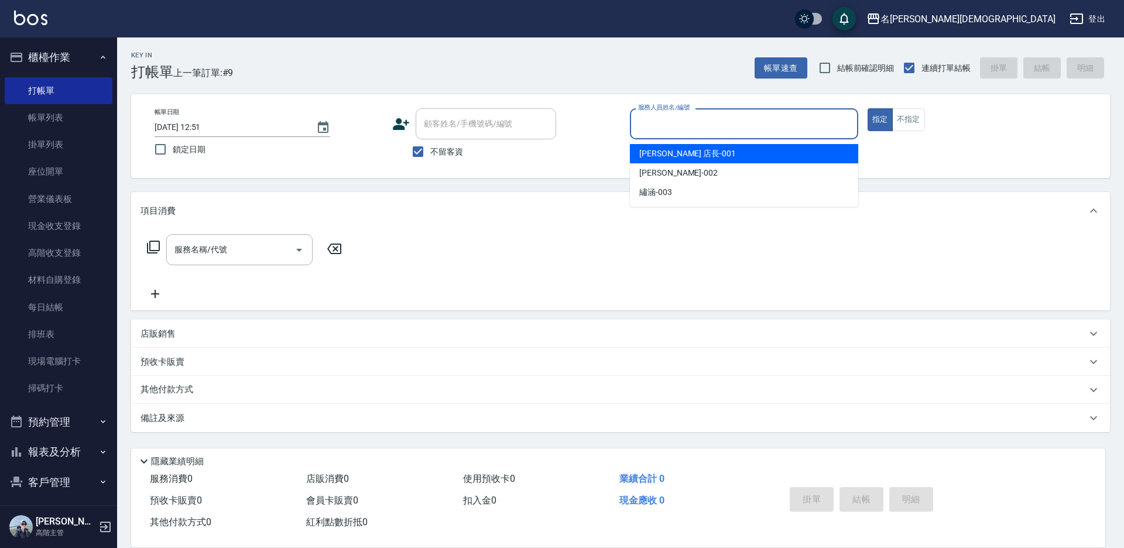
click at [642, 127] on input "服務人員姓名/編號" at bounding box center [744, 124] width 218 height 20
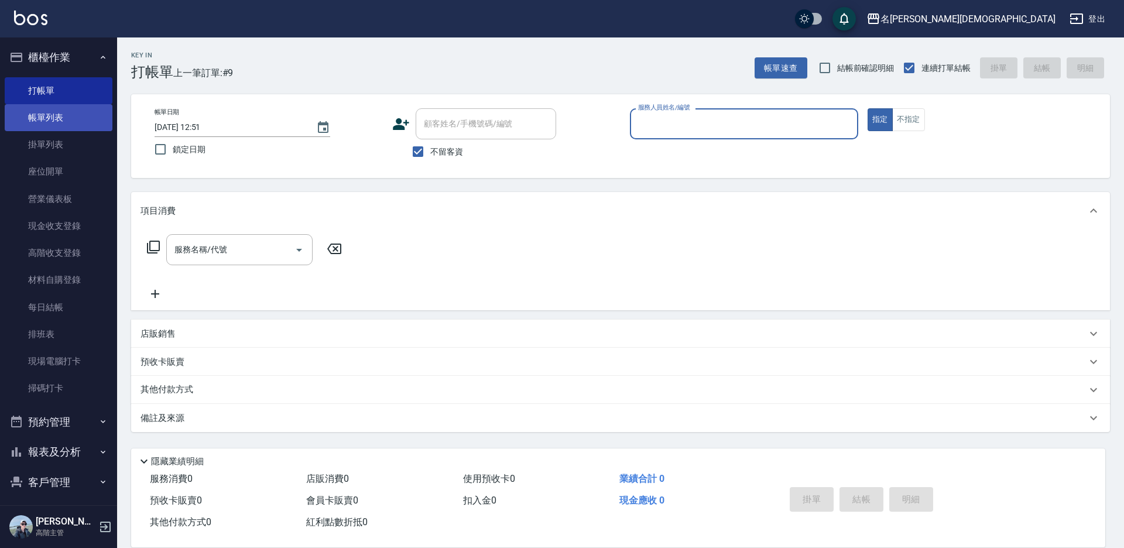
click at [46, 113] on link "帳單列表" at bounding box center [59, 117] width 108 height 27
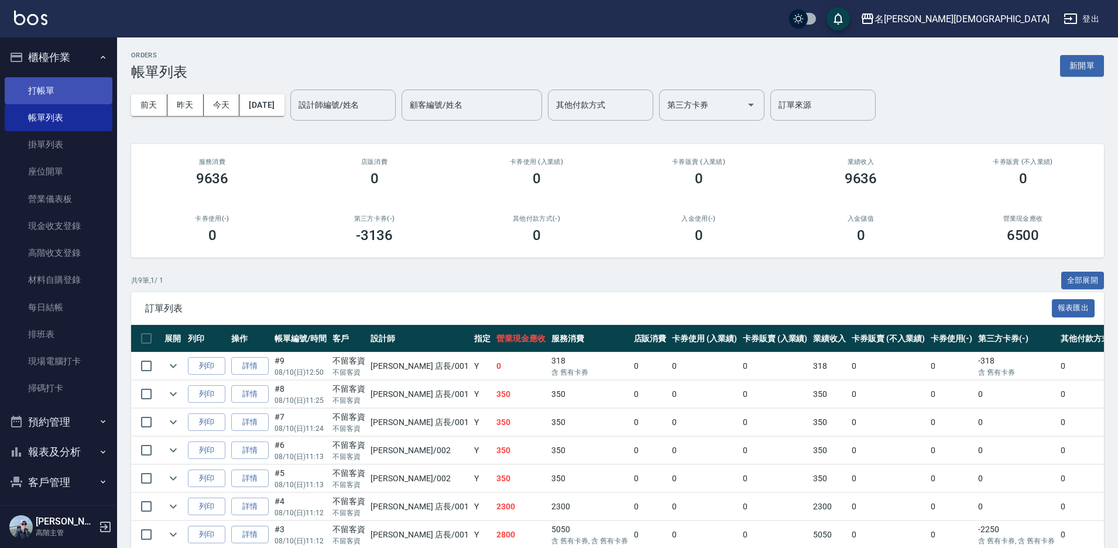
click at [70, 83] on link "打帳單" at bounding box center [59, 90] width 108 height 27
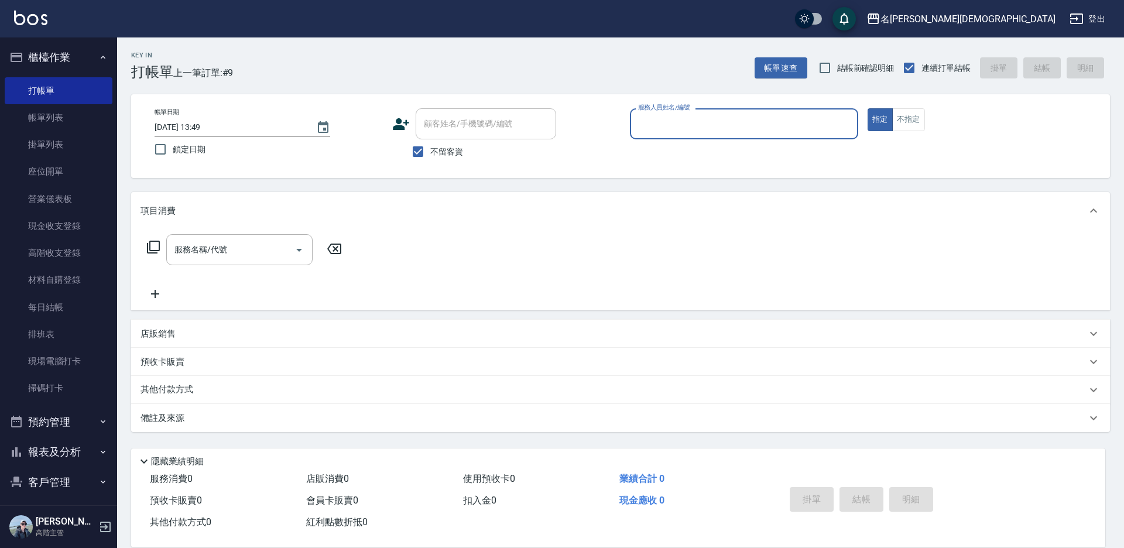
click at [691, 128] on input "服務人員姓名/編號" at bounding box center [744, 124] width 218 height 20
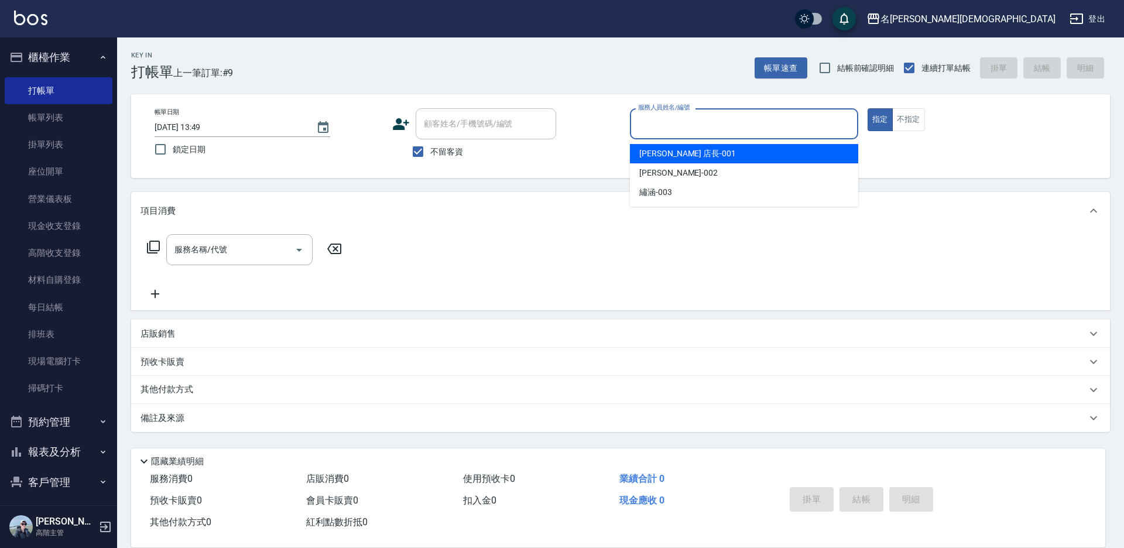
click at [699, 156] on div "[PERSON_NAME] 店長 -001" at bounding box center [744, 153] width 228 height 19
type input "[PERSON_NAME] 店長-001"
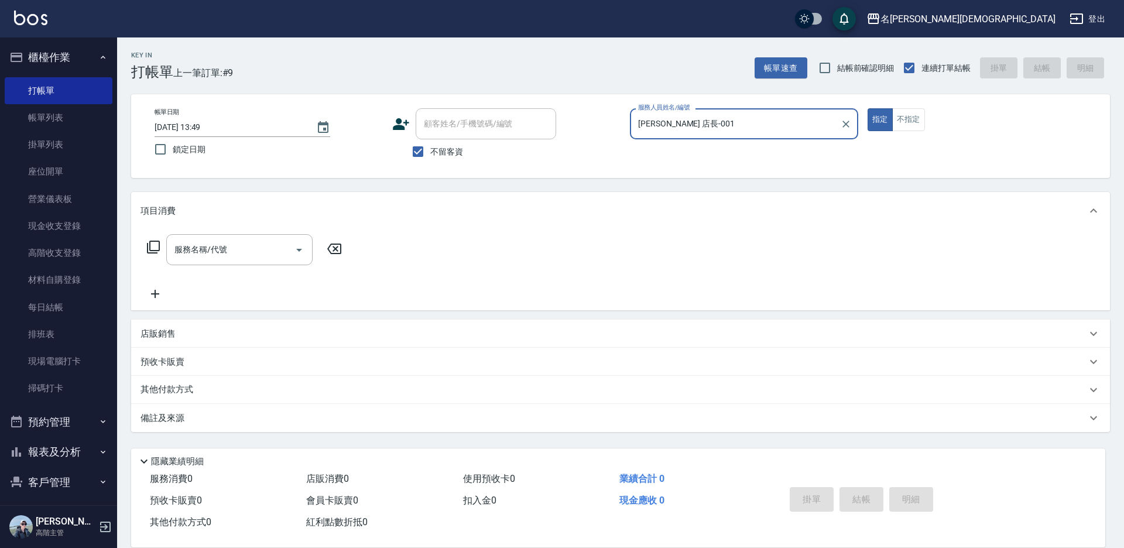
click at [148, 246] on icon at bounding box center [153, 247] width 13 height 13
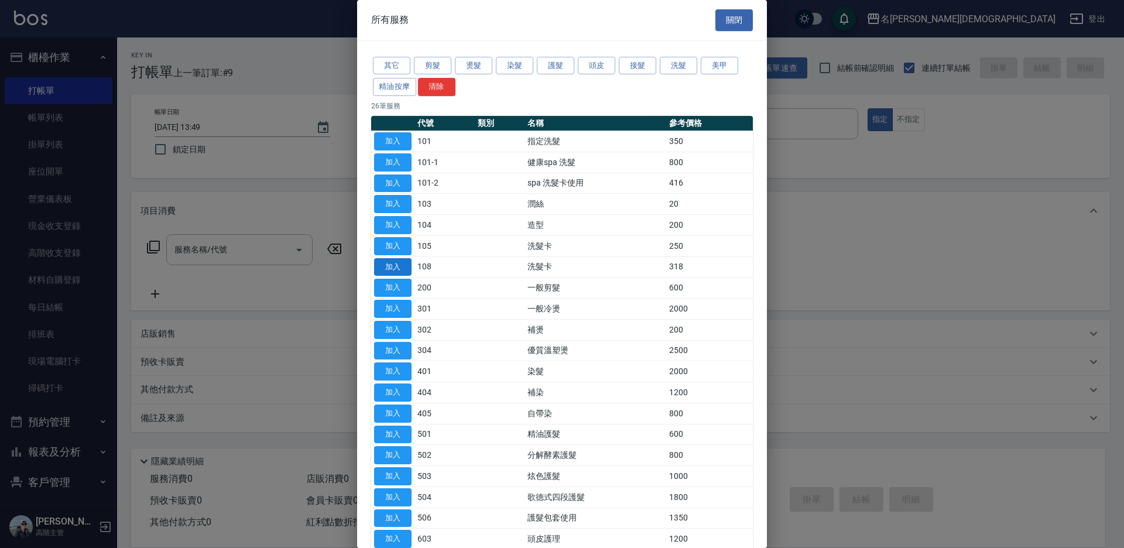
click at [381, 267] on button "加入" at bounding box center [392, 267] width 37 height 18
type input "洗髮卡(108)"
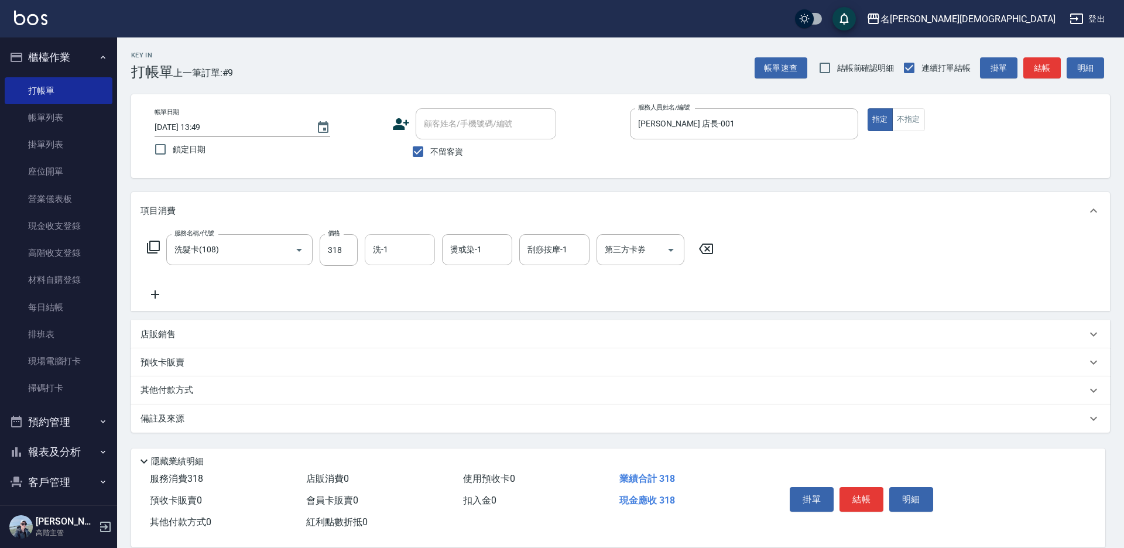
click at [385, 258] on input "洗-1" at bounding box center [400, 249] width 60 height 20
drag, startPoint x: 392, startPoint y: 317, endPoint x: 465, endPoint y: 291, distance: 77.6
click at [395, 324] on span "繡涵 -003" at bounding box center [390, 330] width 33 height 12
type input "繡涵-003"
click at [623, 255] on div "第三方卡券 第三方卡券" at bounding box center [640, 249] width 88 height 31
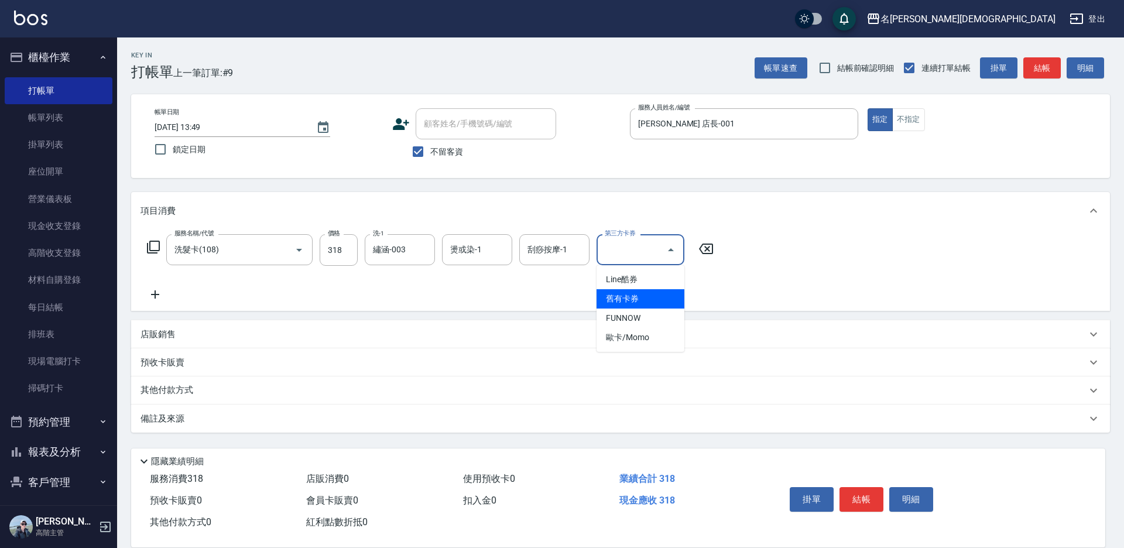
click at [632, 297] on span "舊有卡券" at bounding box center [640, 298] width 88 height 19
type input "舊有卡券"
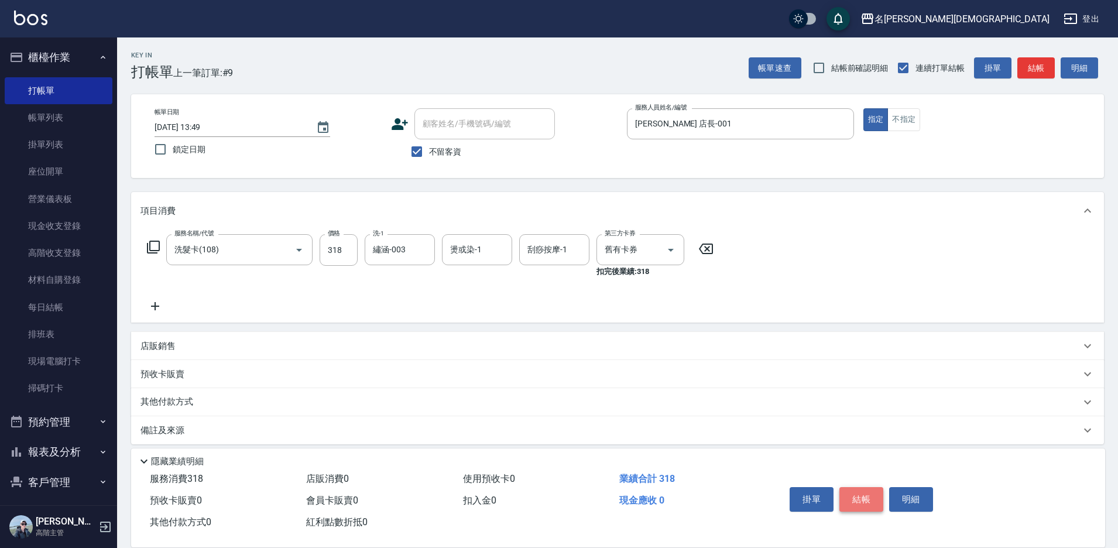
click at [870, 499] on button "結帳" at bounding box center [861, 499] width 44 height 25
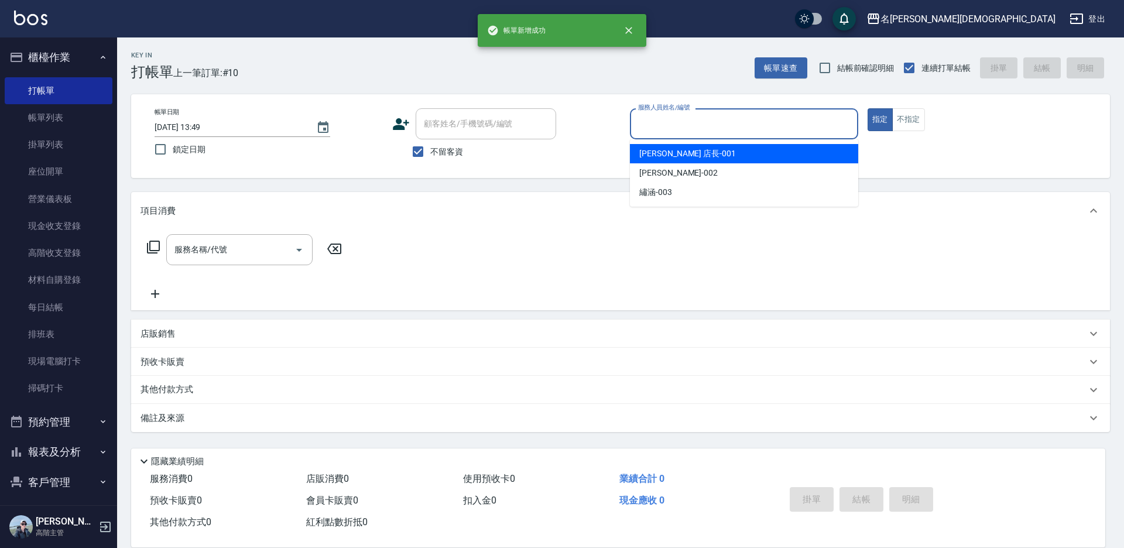
click at [677, 125] on input "服務人員姓名/編號" at bounding box center [744, 124] width 218 height 20
click at [675, 150] on span "[PERSON_NAME] 店長 -001" at bounding box center [687, 154] width 97 height 12
type input "[PERSON_NAME] 店長-001"
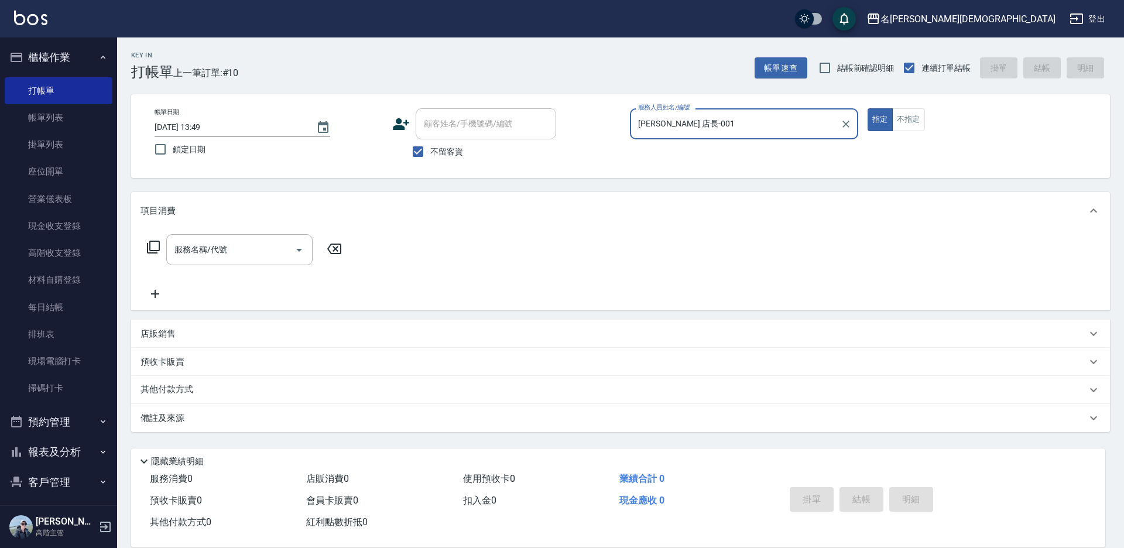
click at [155, 245] on icon at bounding box center [153, 247] width 14 height 14
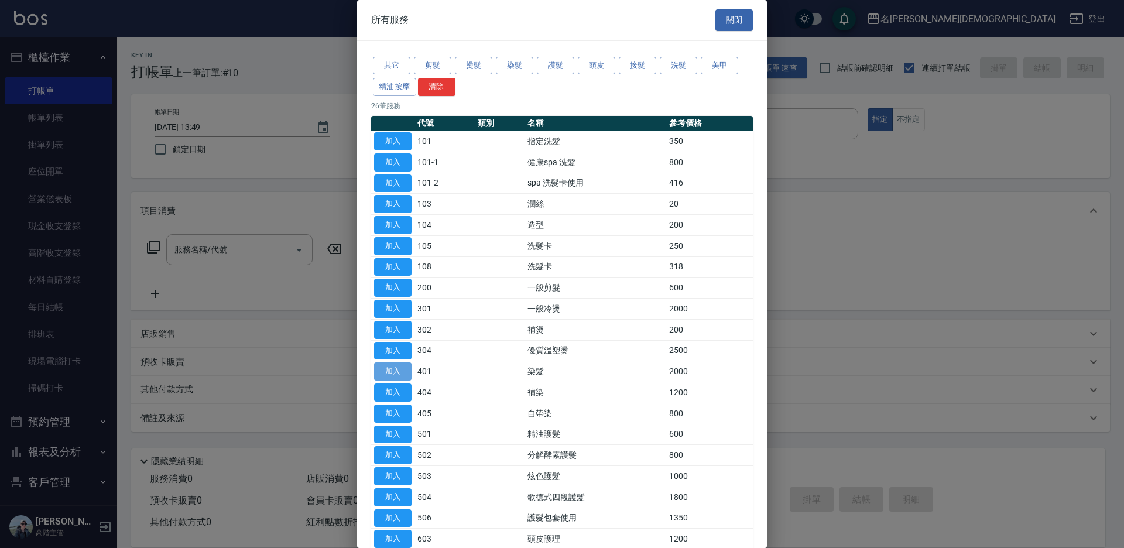
click at [403, 373] on button "加入" at bounding box center [392, 371] width 37 height 18
type input "染髮(401)"
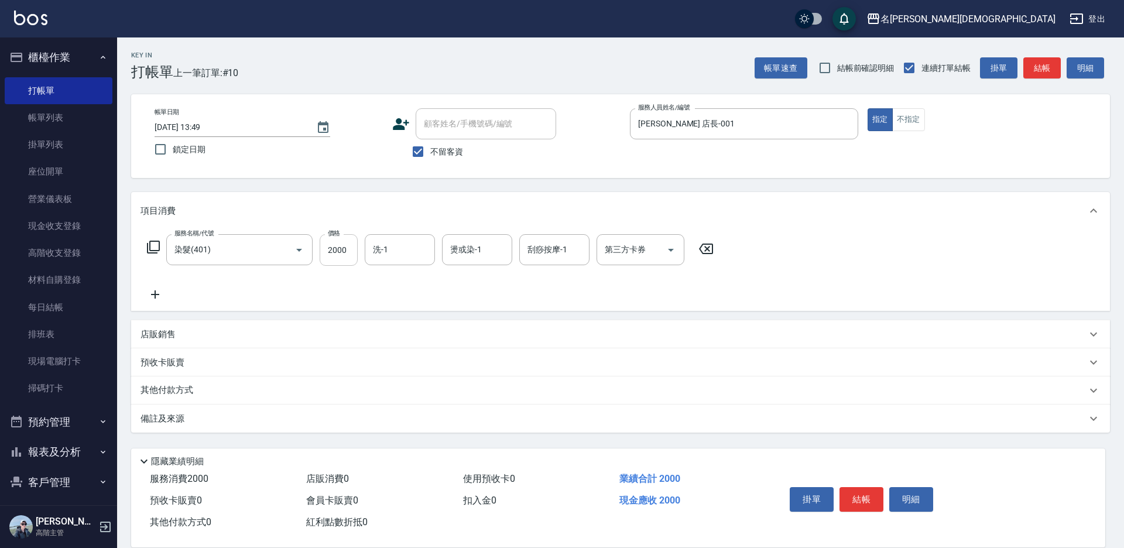
click at [337, 248] on input "2000" at bounding box center [339, 250] width 38 height 32
type input "2900"
click at [392, 248] on input "洗-1" at bounding box center [400, 249] width 60 height 20
click at [409, 321] on div "繡涵 -003" at bounding box center [400, 330] width 70 height 19
type input "繡涵-003"
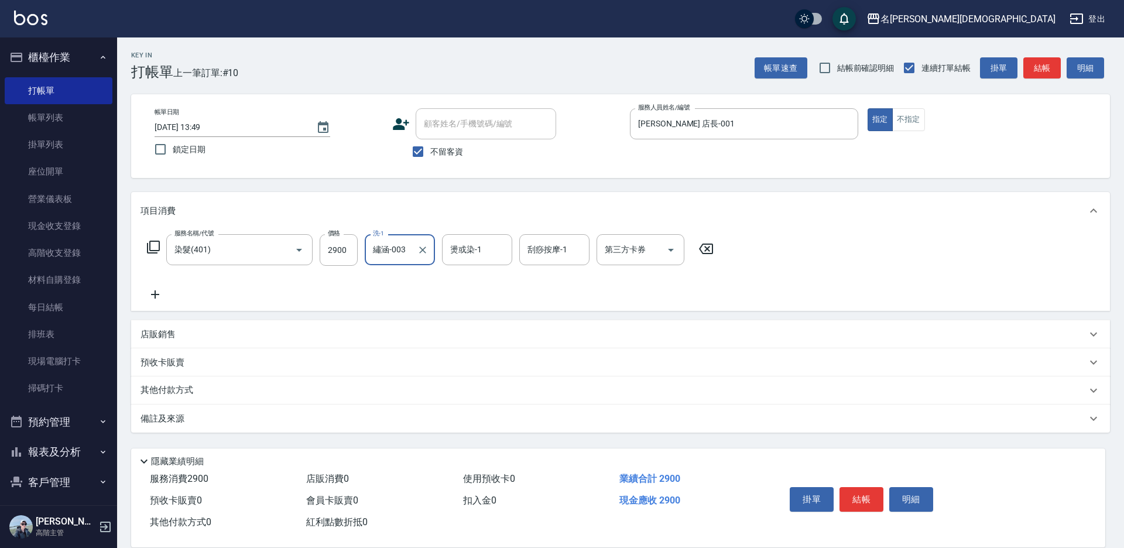
click at [867, 496] on button "結帳" at bounding box center [861, 499] width 44 height 25
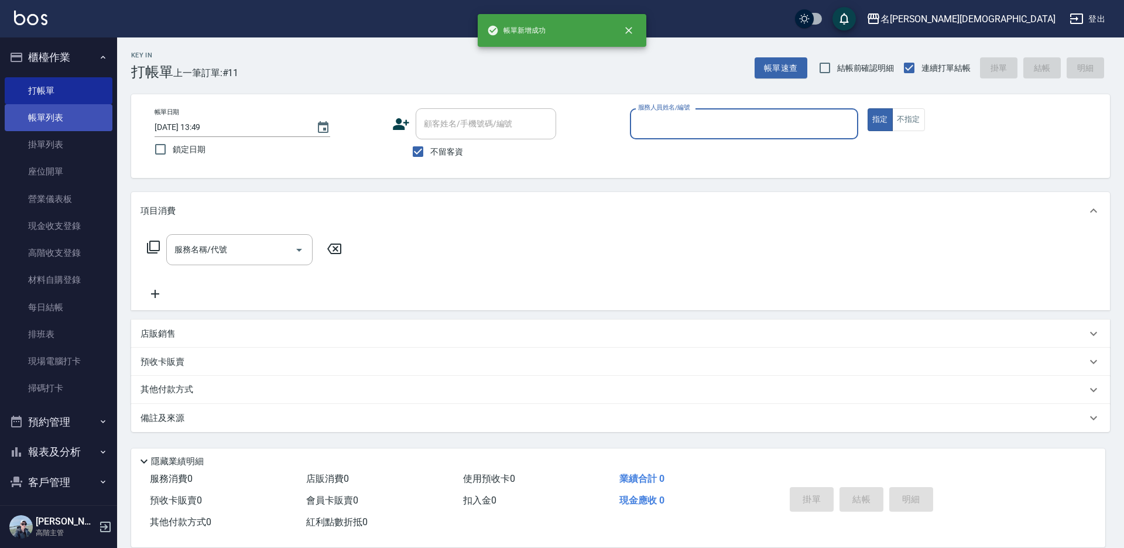
click at [31, 117] on link "帳單列表" at bounding box center [59, 117] width 108 height 27
